Goal: Check status: Check status

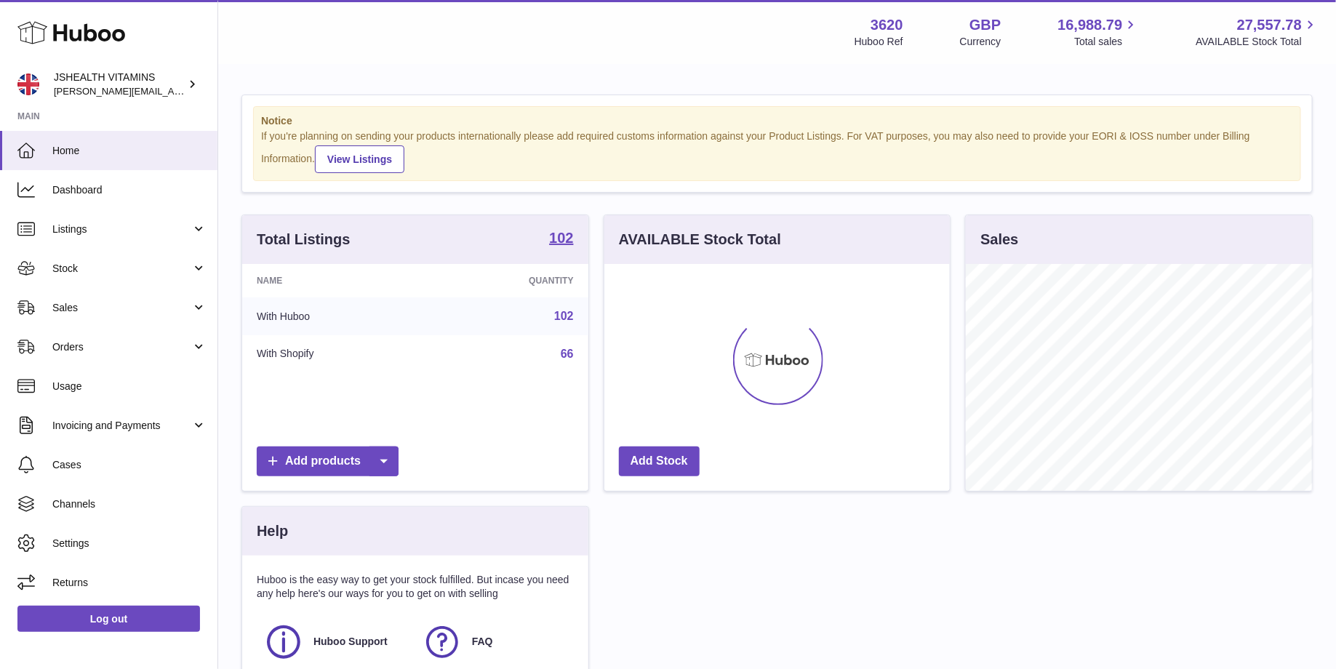
scroll to position [226, 346]
click at [97, 264] on span "Stock" at bounding box center [121, 269] width 139 height 14
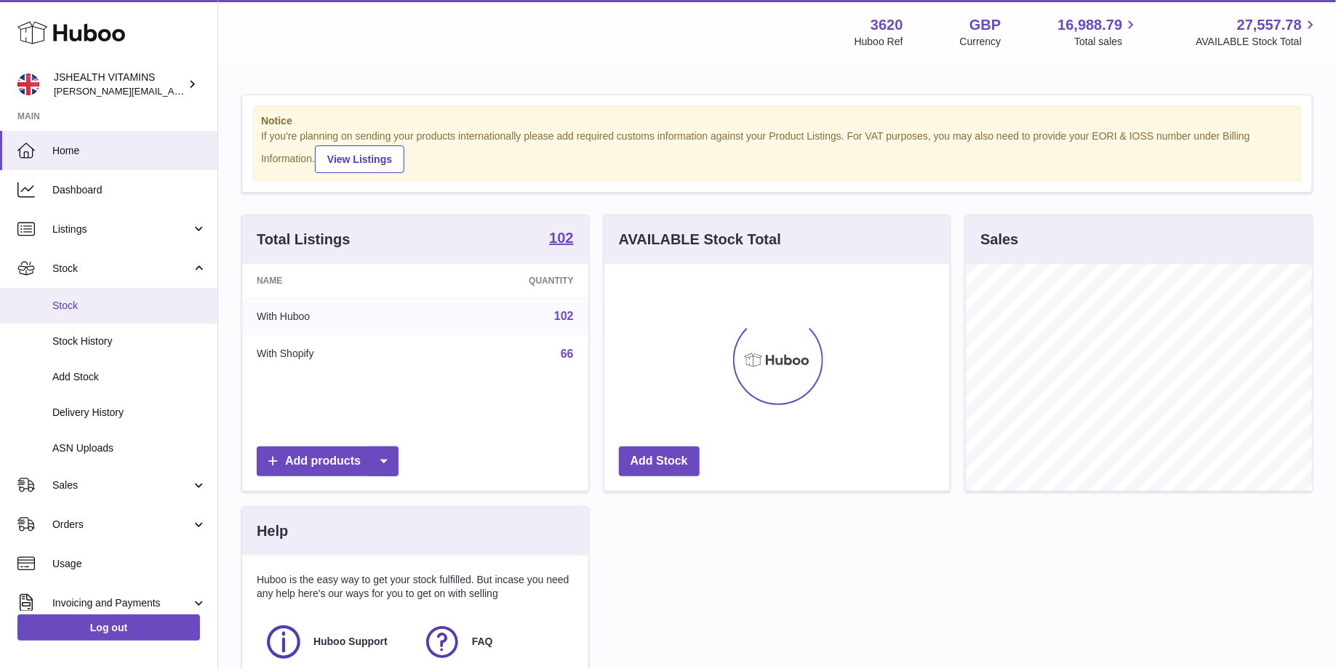
click at [111, 305] on span "Stock" at bounding box center [129, 306] width 154 height 14
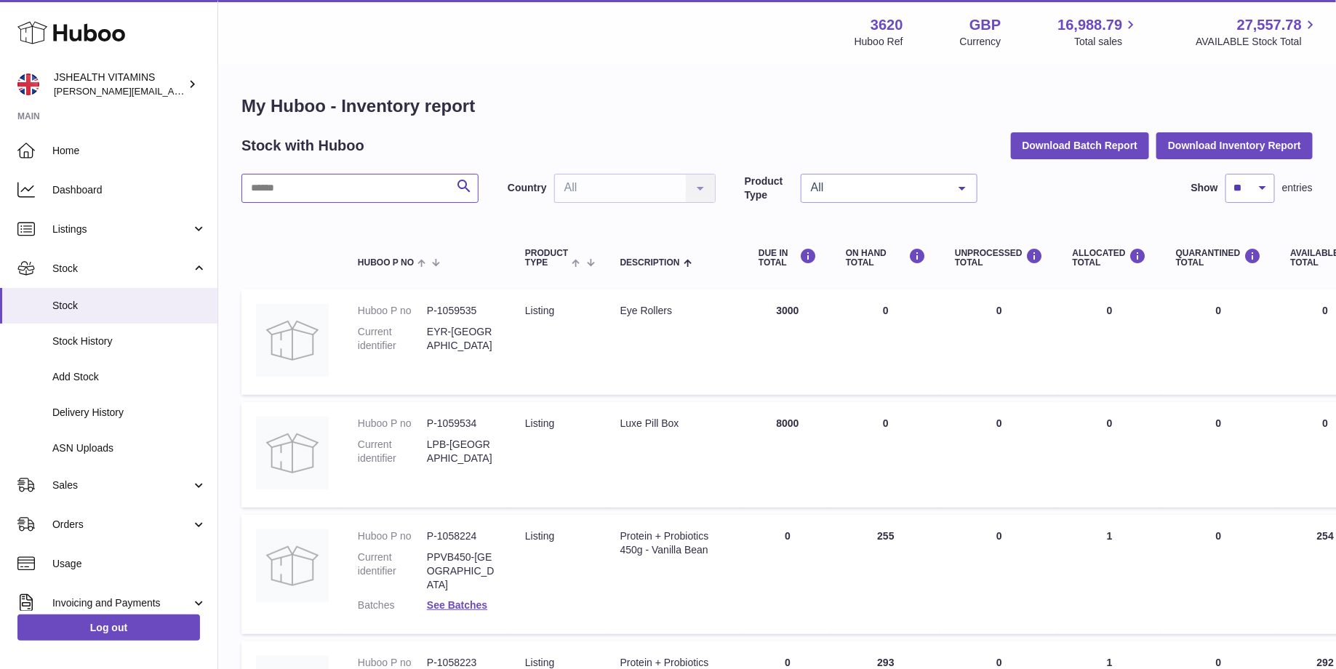
click at [368, 191] on input "text" at bounding box center [359, 188] width 237 height 29
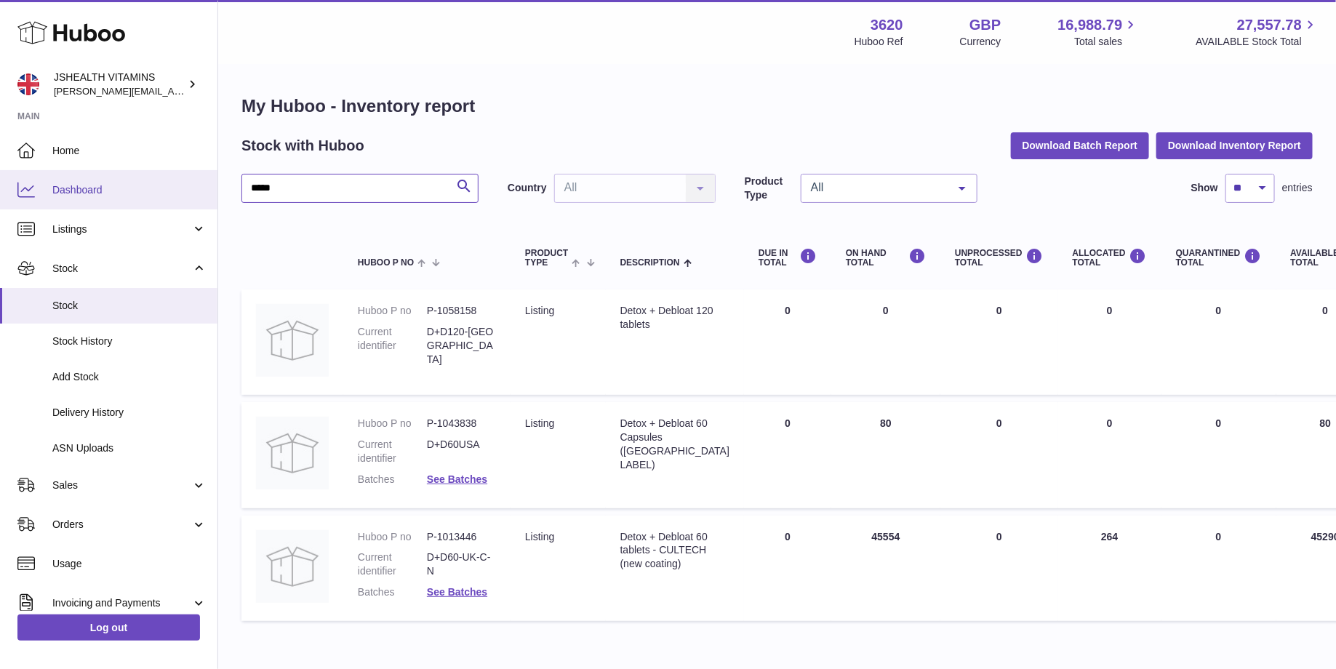
drag, startPoint x: 279, startPoint y: 192, endPoint x: 171, endPoint y: 192, distance: 108.3
click at [171, 192] on div "Huboo JSHEALTH VITAMINS [EMAIL_ADDRESS][DOMAIN_NAME] Main Home Dashboard Listin…" at bounding box center [668, 371] width 1336 height 743
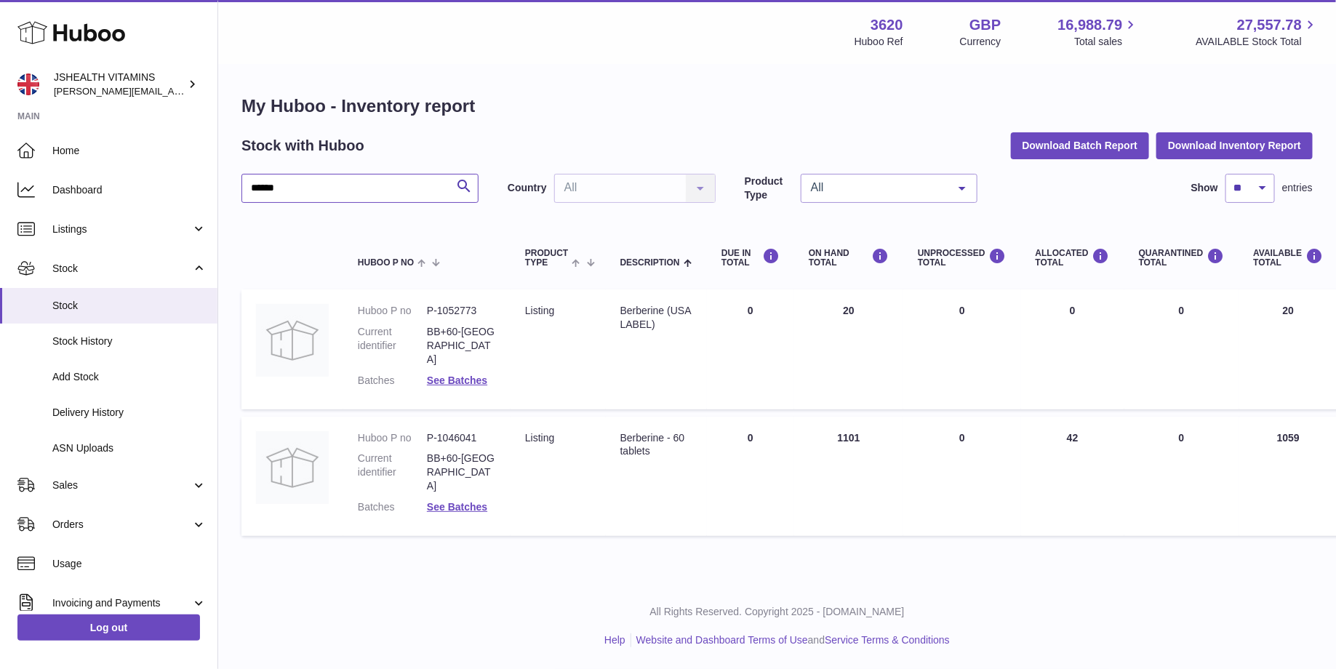
drag, startPoint x: 295, startPoint y: 185, endPoint x: 236, endPoint y: 185, distance: 58.2
click at [236, 185] on div "My Huboo - Inventory report Stock with Huboo Download Batch Report Download Inv…" at bounding box center [777, 318] width 1118 height 507
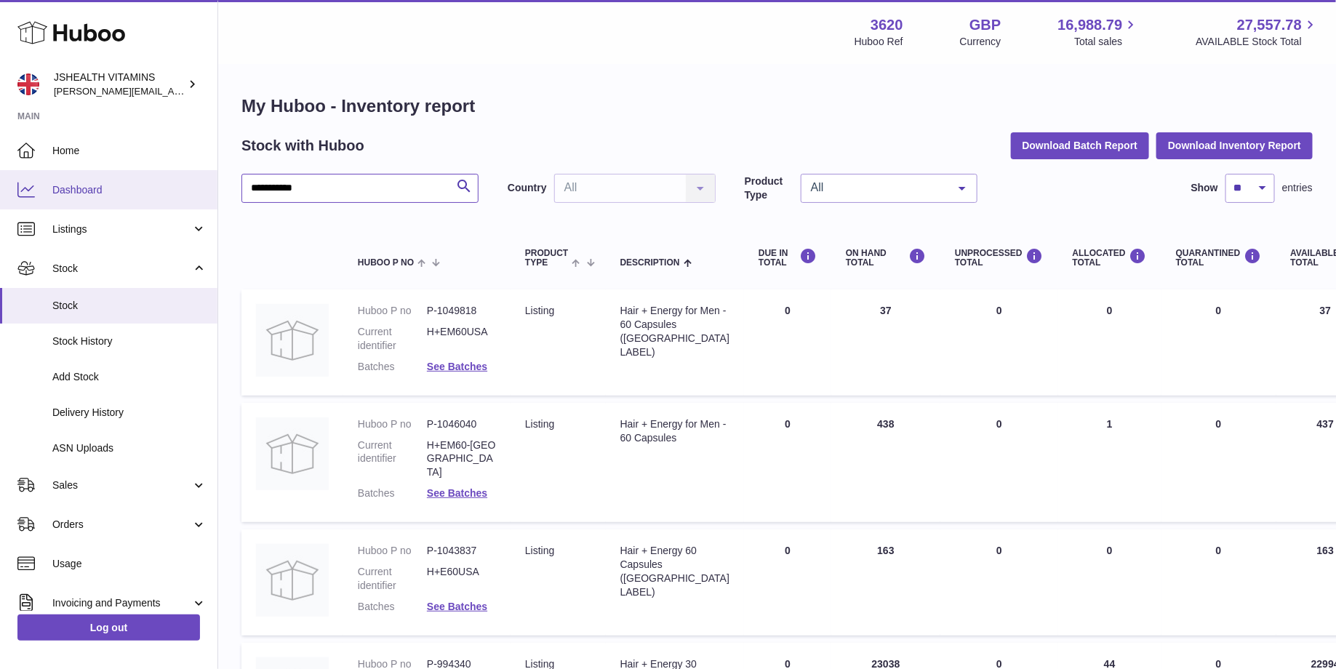
drag, startPoint x: 326, startPoint y: 185, endPoint x: 213, endPoint y: 185, distance: 112.7
click at [213, 185] on div "**********" at bounding box center [668, 492] width 1336 height 984
type input "**********"
